Goal: Task Accomplishment & Management: Use online tool/utility

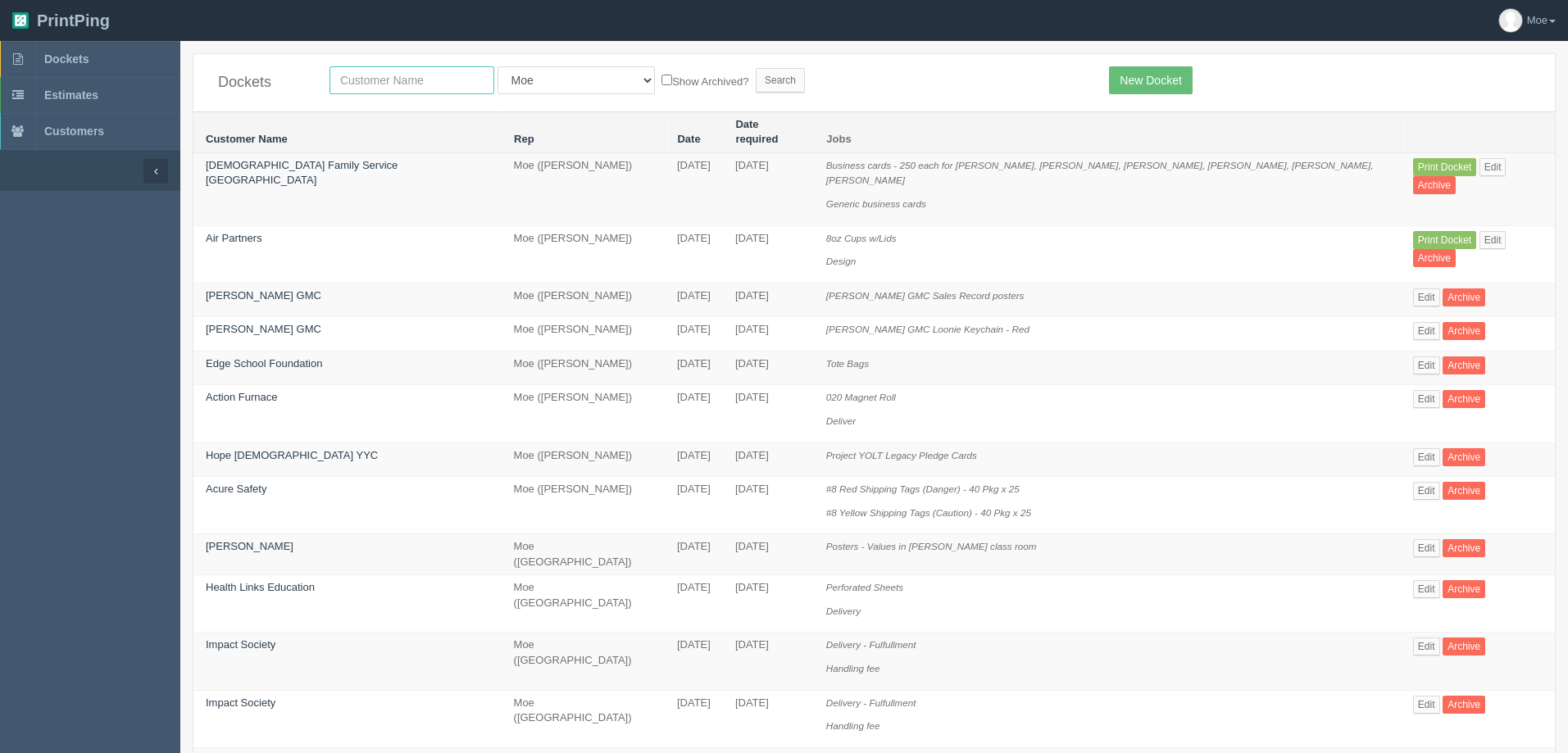
click at [444, 81] on input "text" at bounding box center [412, 80] width 165 height 28
click at [386, 75] on input "text" at bounding box center [412, 80] width 165 height 28
type input "c.a.r.e"
drag, startPoint x: 713, startPoint y: 85, endPoint x: 667, endPoint y: 107, distance: 51.0
click at [756, 85] on input "Search" at bounding box center [781, 80] width 49 height 25
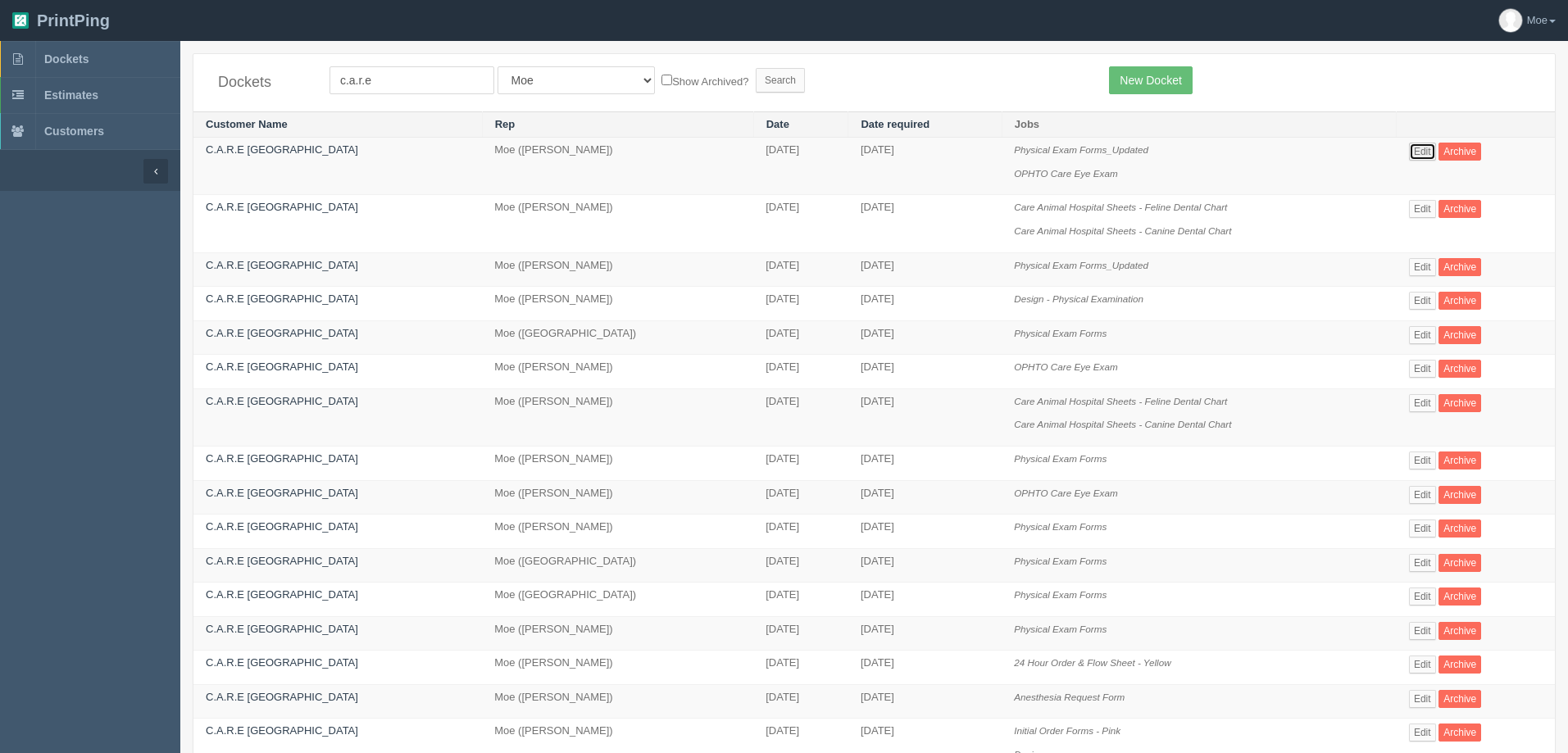
click at [1422, 149] on link "Edit" at bounding box center [1423, 151] width 27 height 18
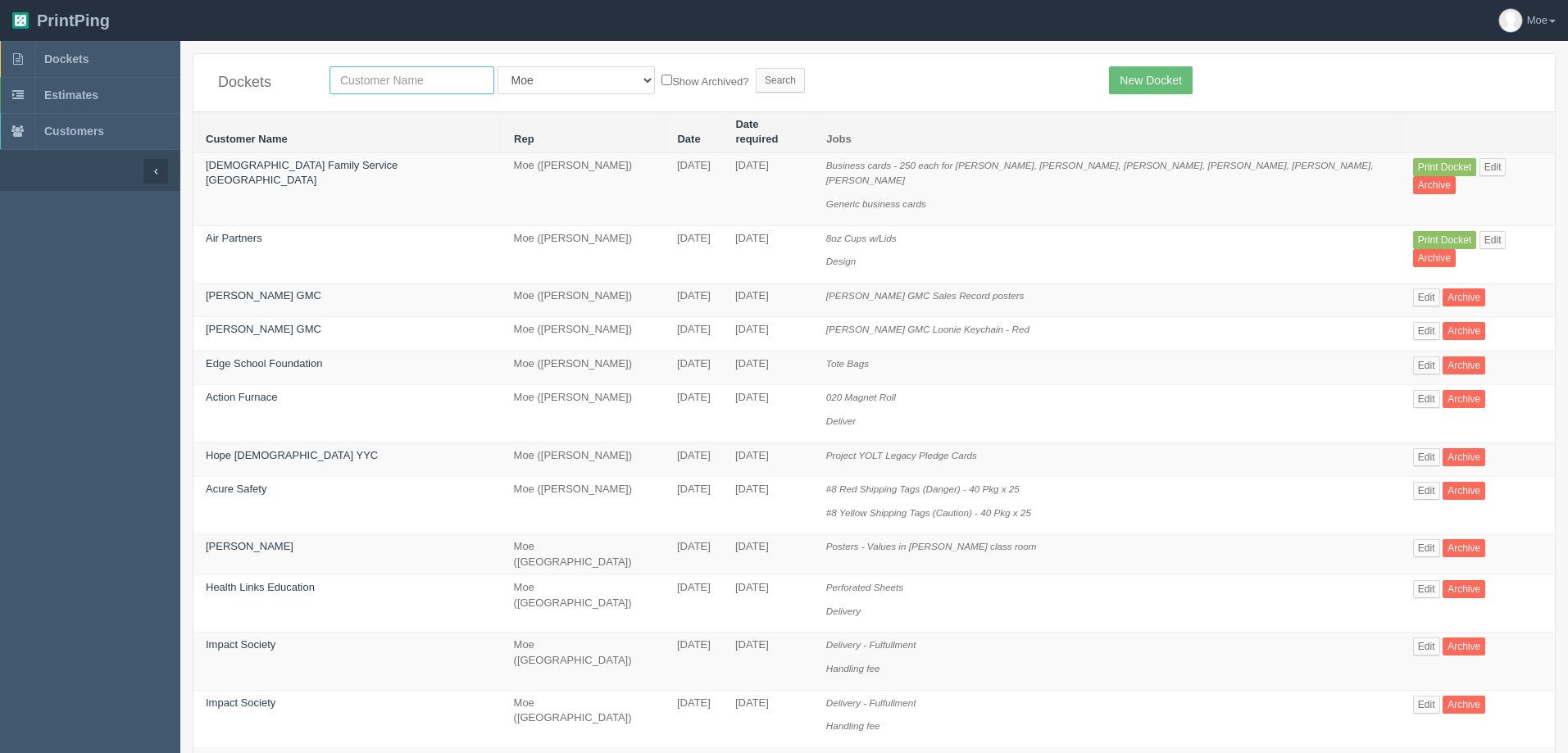
click at [441, 73] on input "text" at bounding box center [412, 80] width 165 height 28
click at [394, 83] on input "text" at bounding box center [412, 80] width 165 height 28
type input "mobil"
click at [756, 82] on input "Search" at bounding box center [781, 80] width 49 height 25
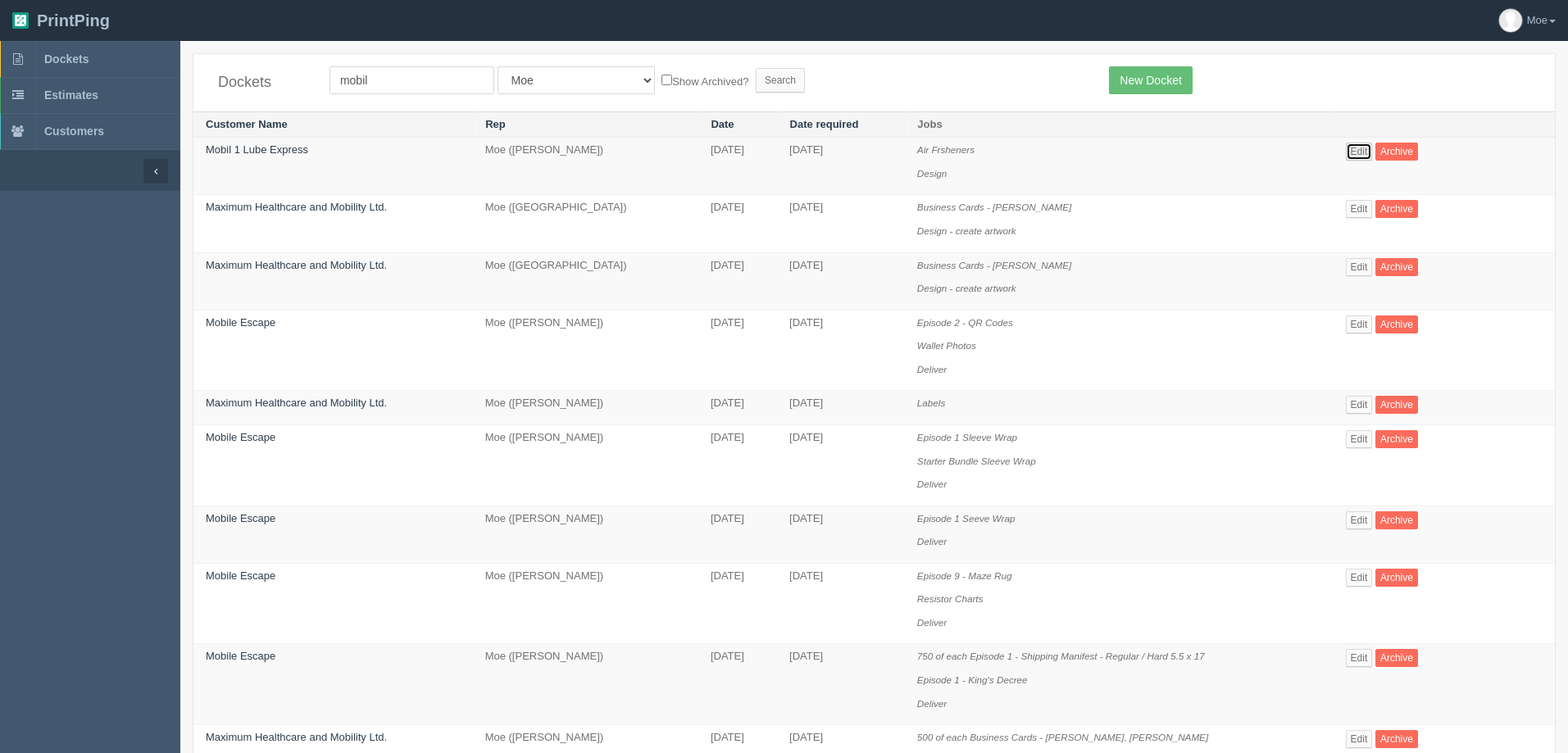
click at [1355, 152] on link "Edit" at bounding box center [1360, 151] width 27 height 18
